Goal: Find specific page/section

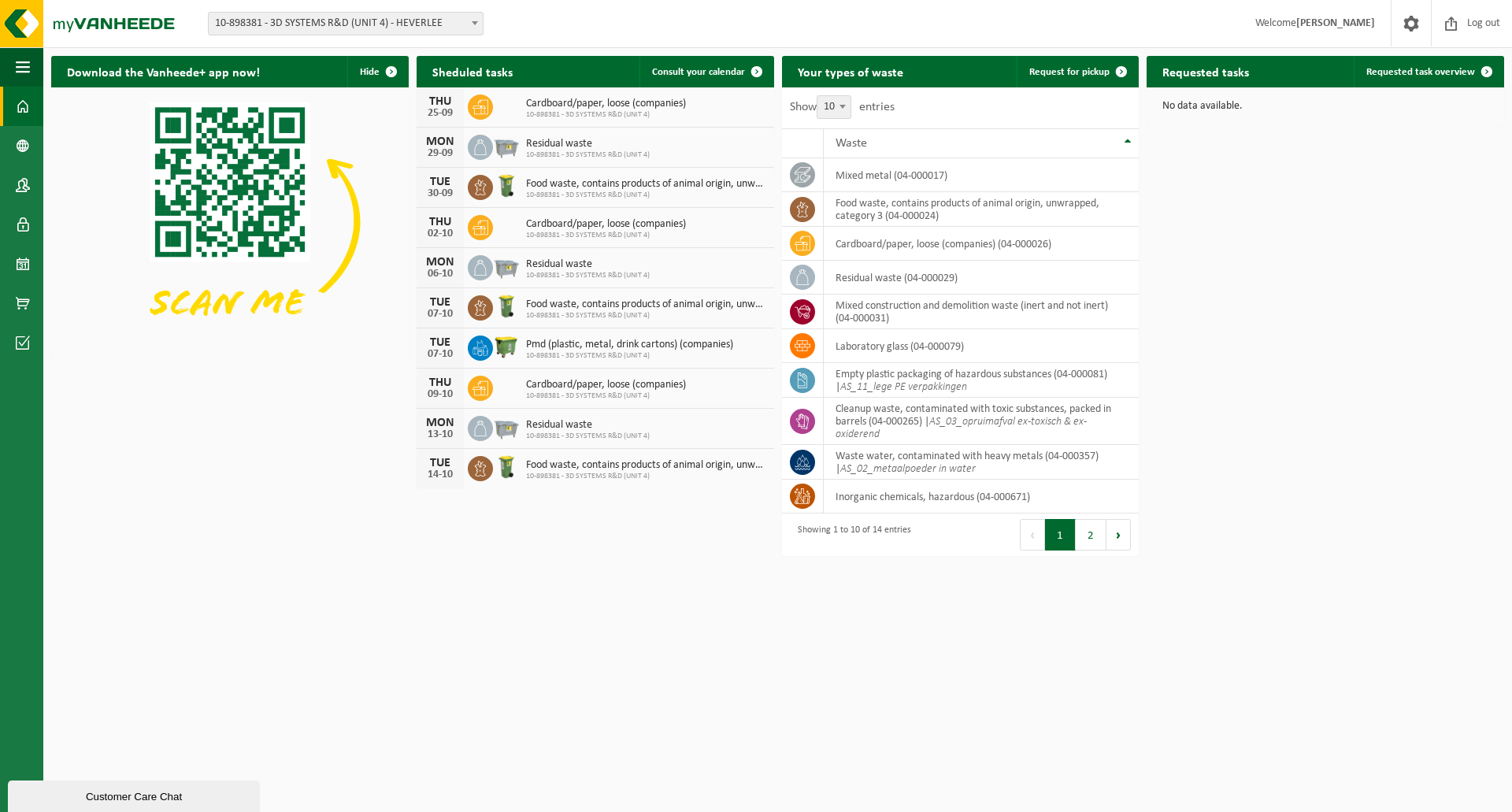
click at [354, 23] on span "10-898381 - 3D SYSTEMS R&D (UNIT 4) - HEVERLEE" at bounding box center [345, 24] width 274 height 22
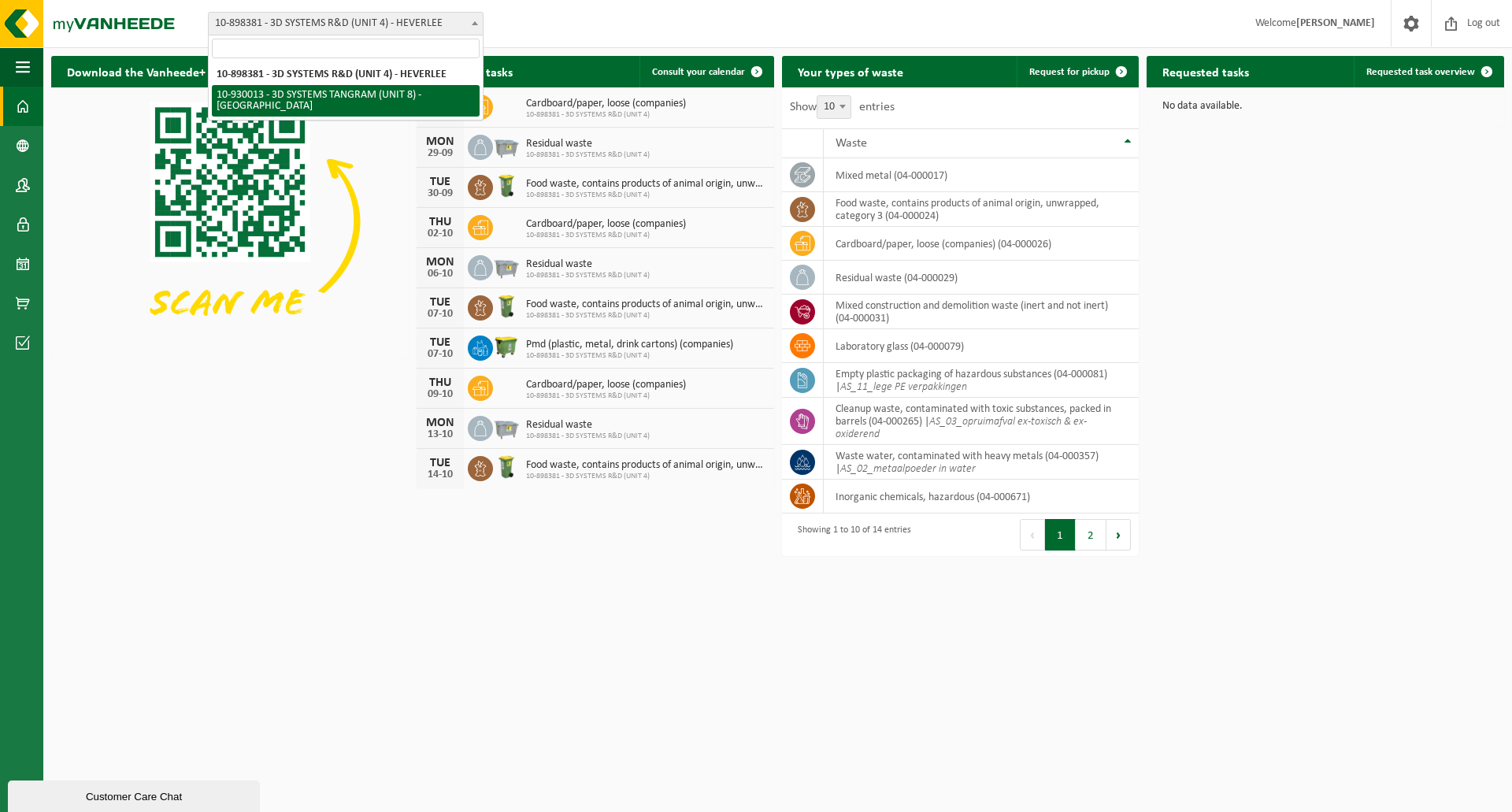
select select "134198"
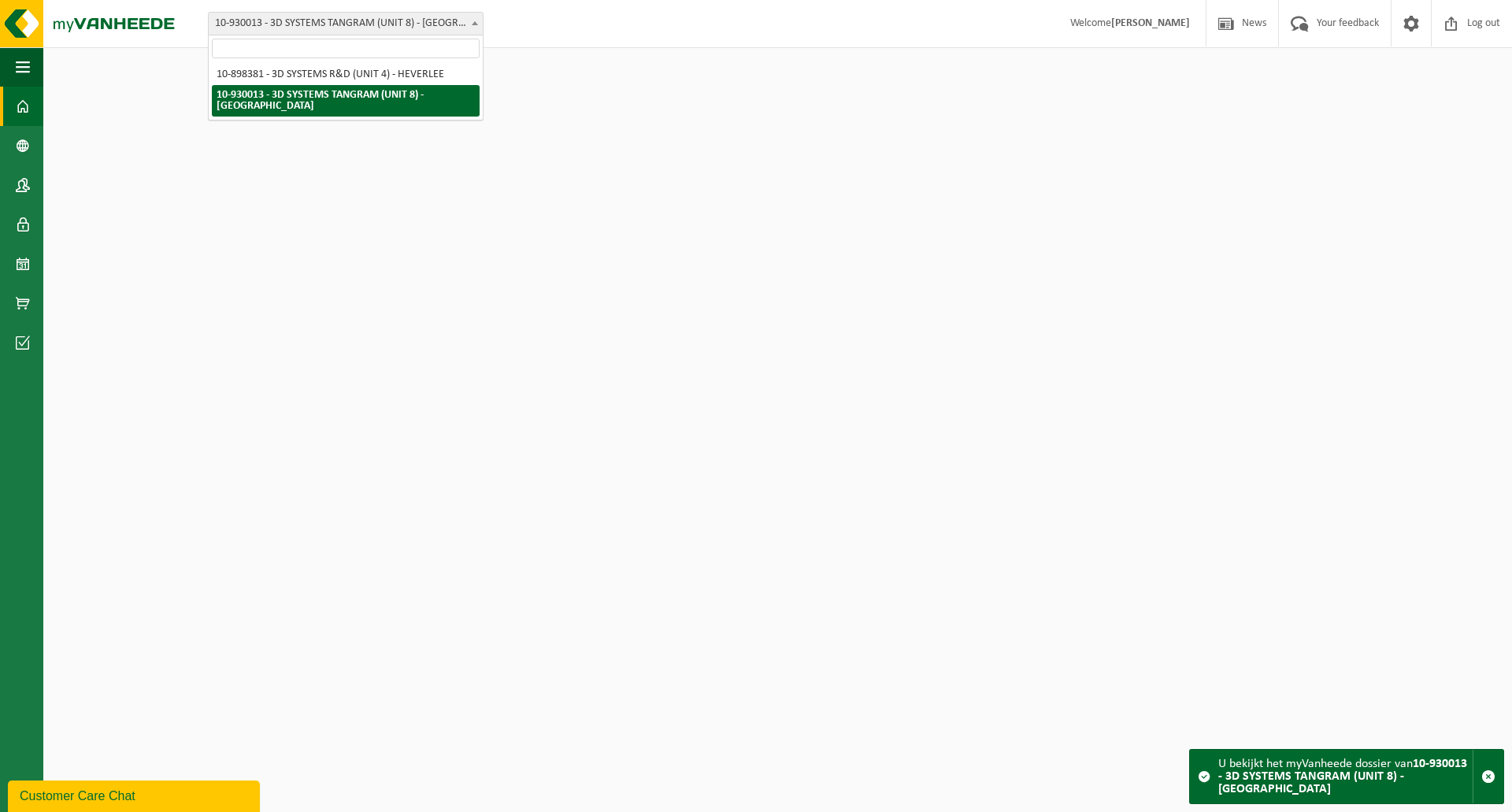
click at [320, 16] on span "10-930013 - 3D SYSTEMS TANGRAM (UNIT 8) - [GEOGRAPHIC_DATA]" at bounding box center [345, 24] width 274 height 22
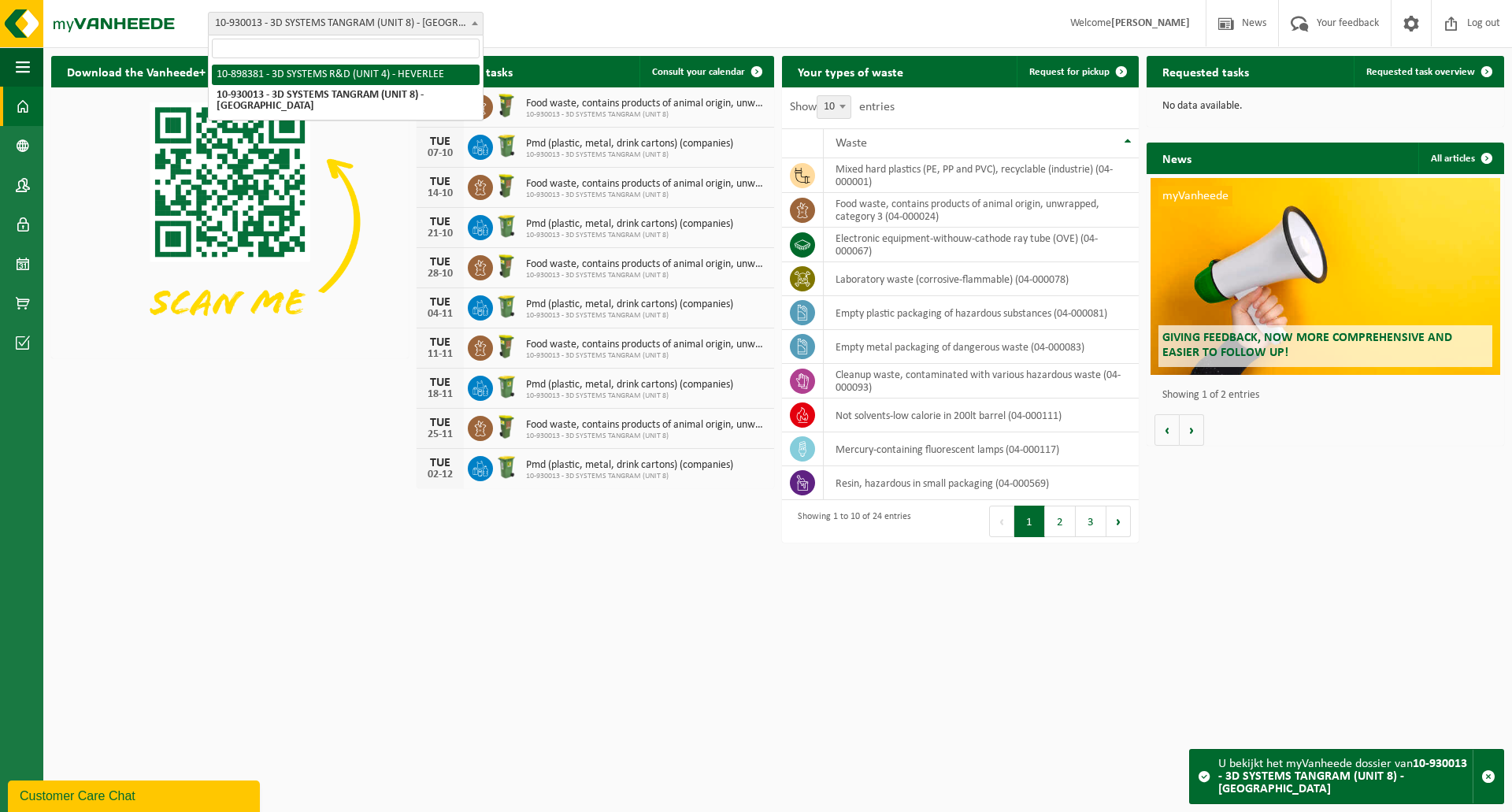
select select "133216"
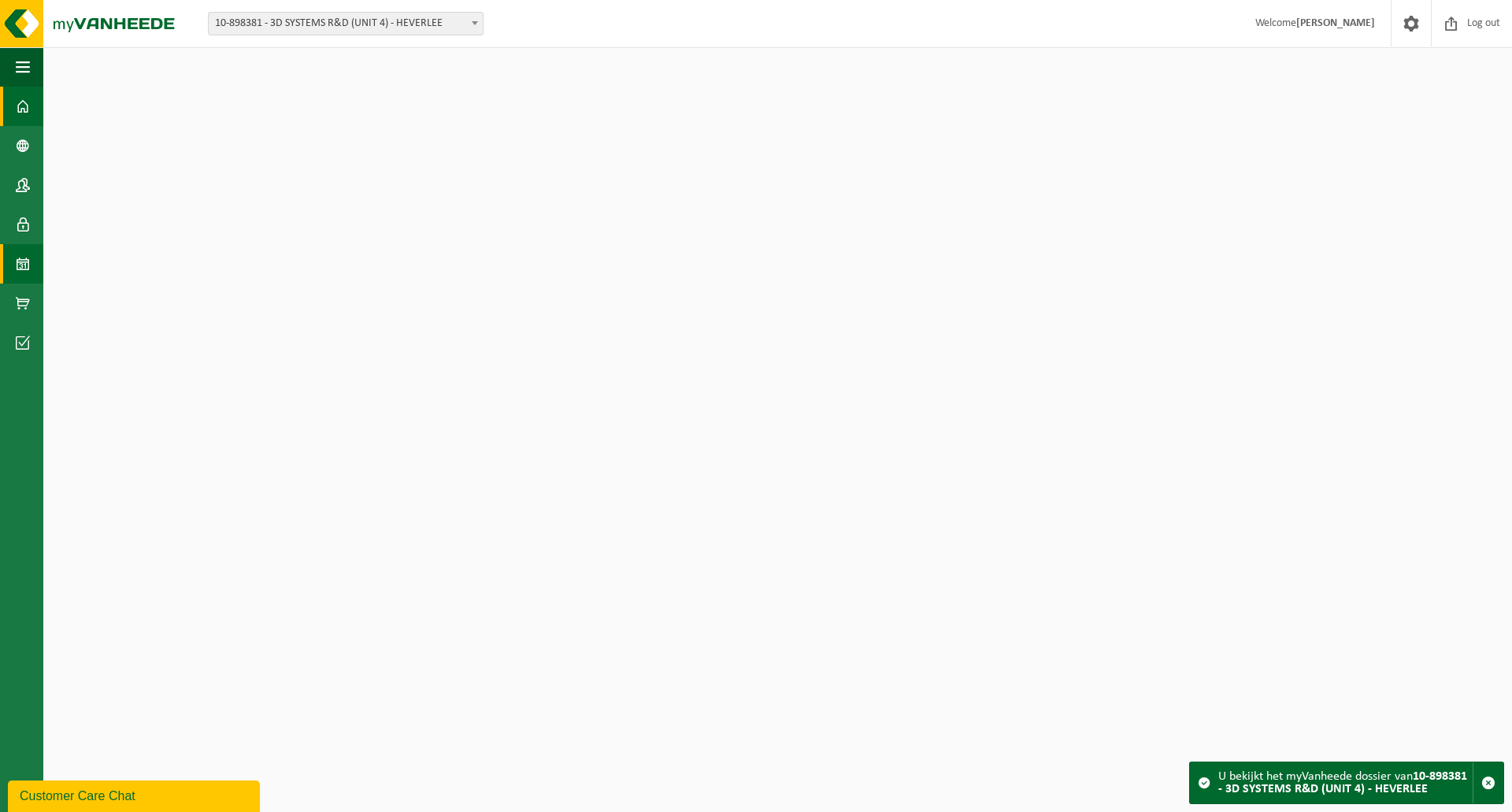
click at [23, 266] on span at bounding box center [23, 263] width 15 height 39
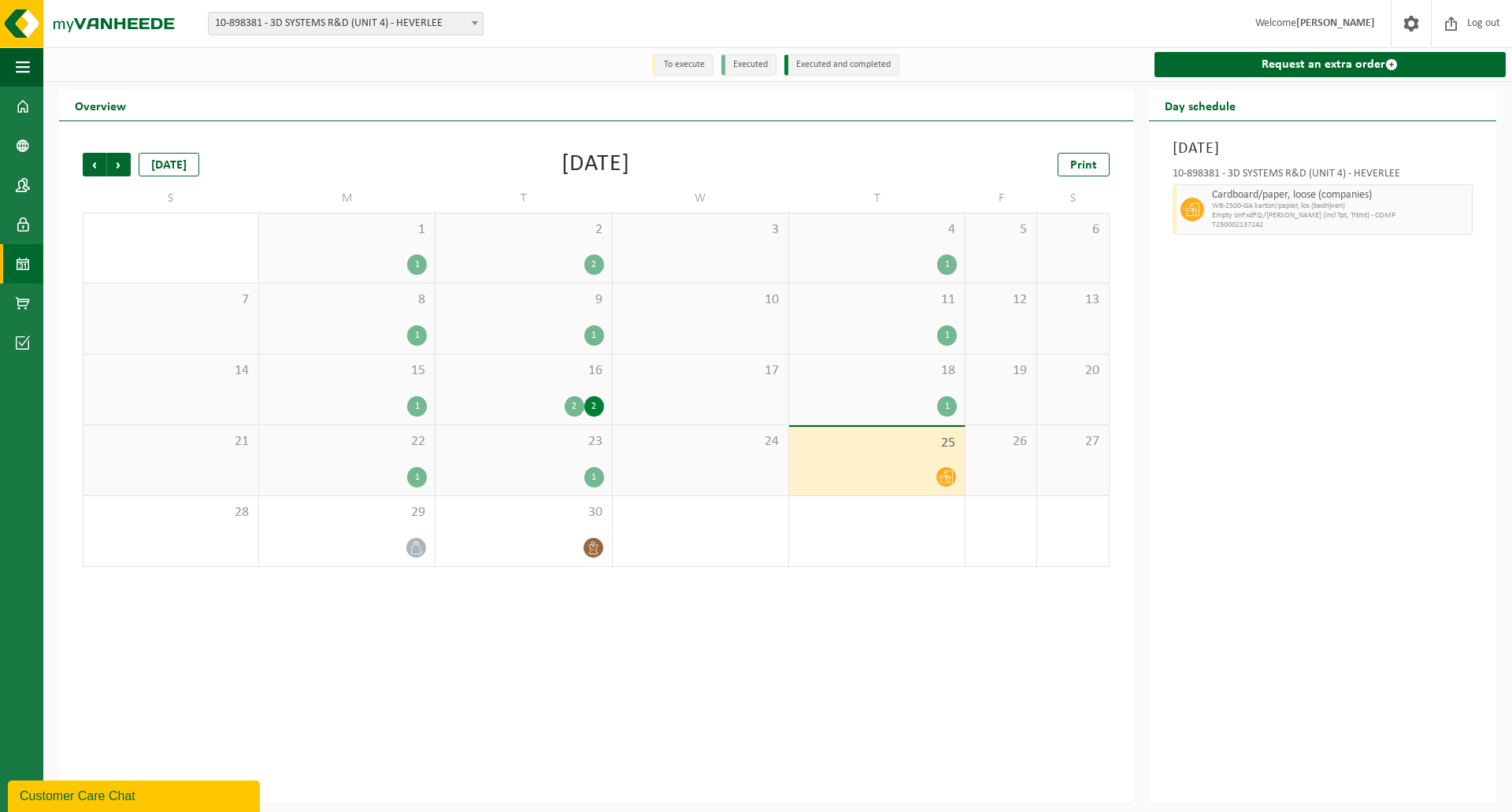
click at [578, 404] on div "2" at bounding box center [575, 406] width 20 height 21
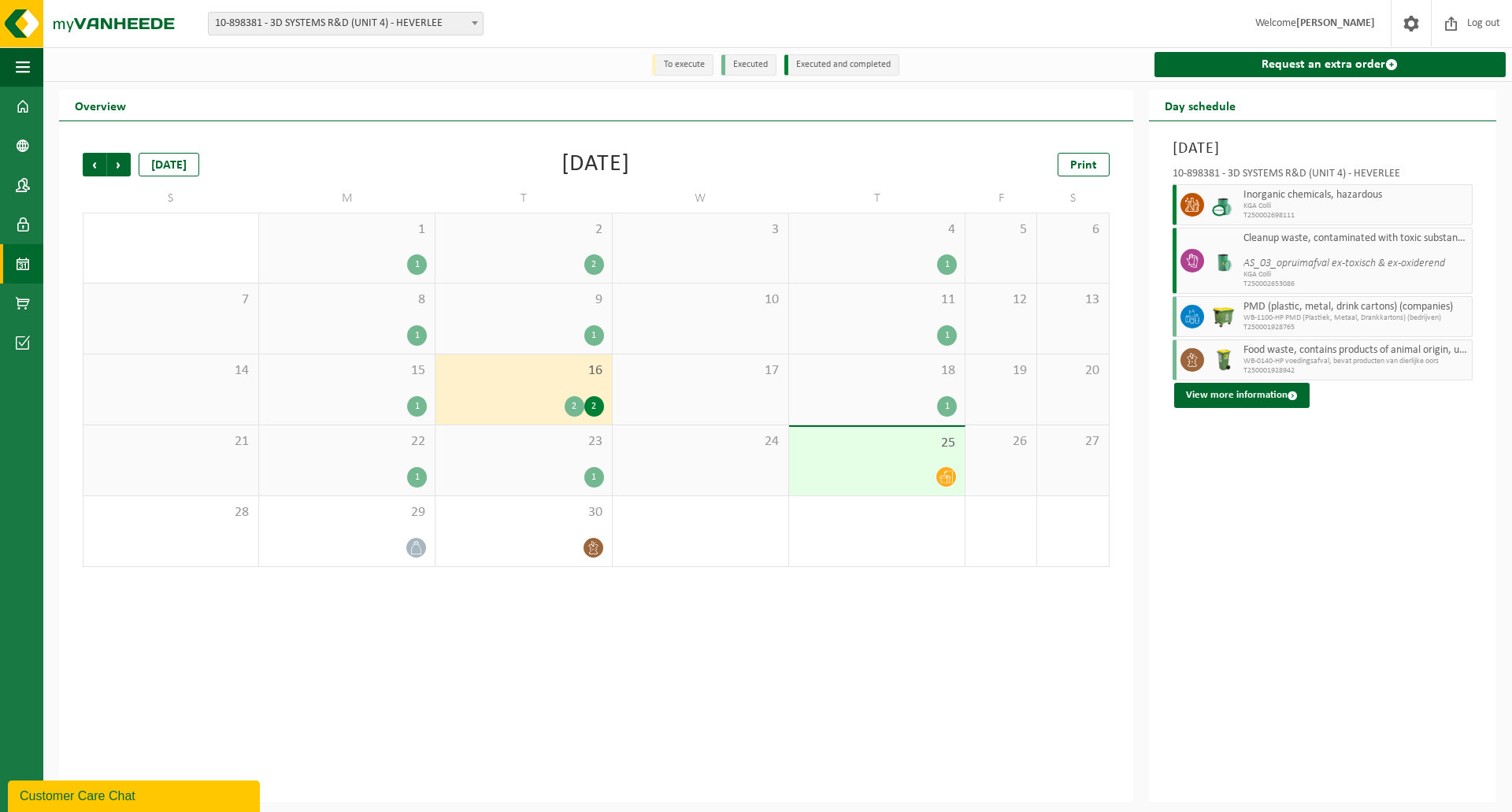
click at [400, 254] on div "1 1" at bounding box center [347, 247] width 176 height 69
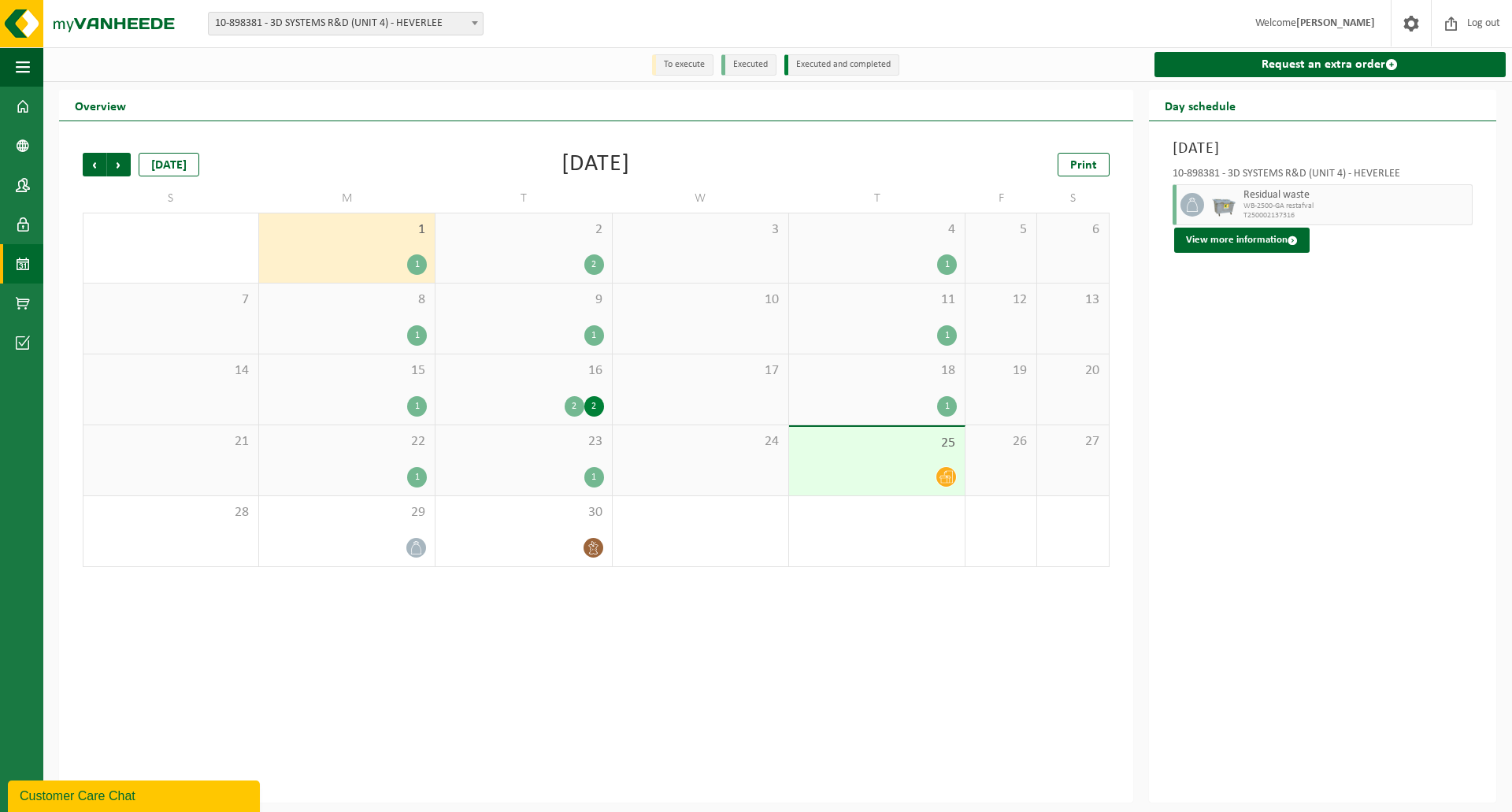
click at [568, 401] on div "2" at bounding box center [575, 406] width 20 height 21
